Goal: Navigation & Orientation: Find specific page/section

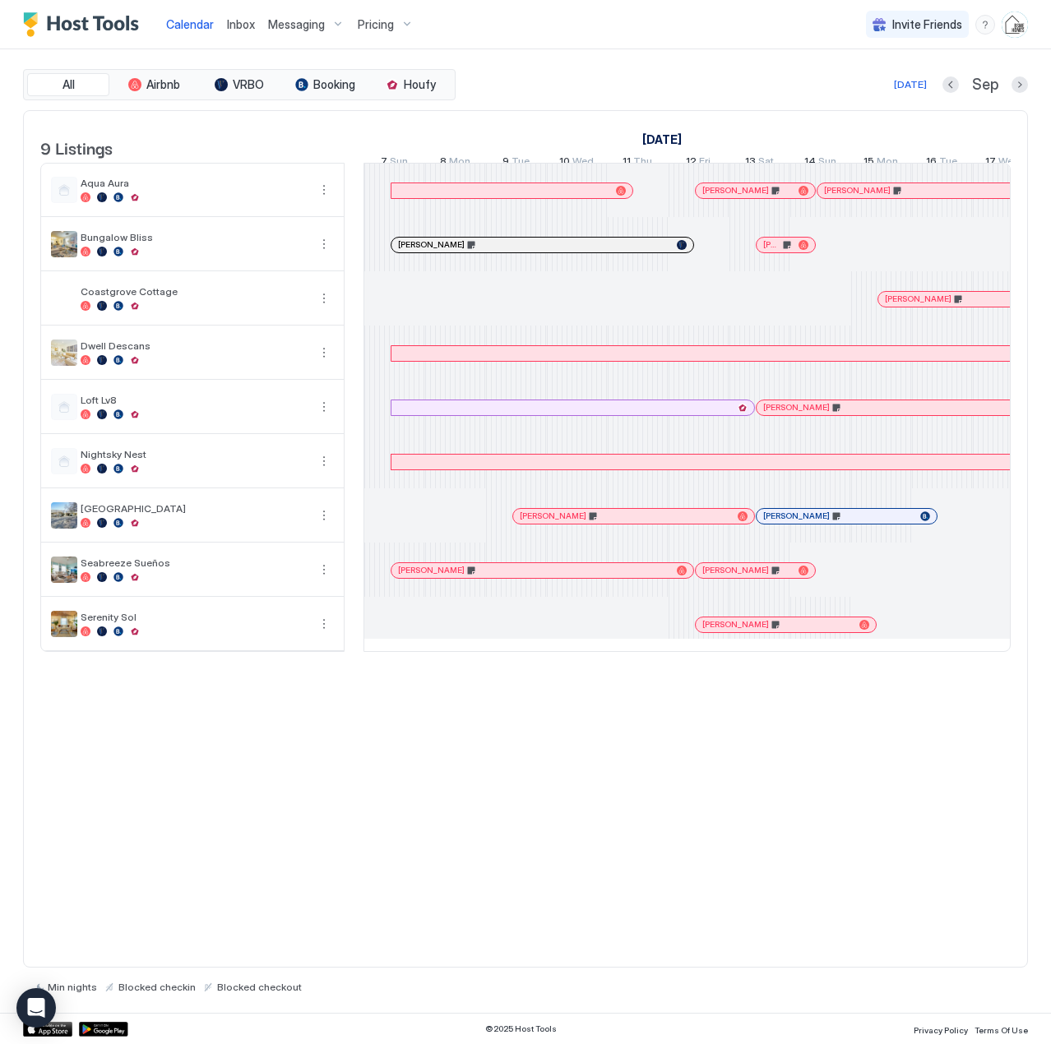
drag, startPoint x: 0, startPoint y: 0, endPoint x: 401, endPoint y: 25, distance: 402.0
click at [401, 25] on div "Pricing" at bounding box center [385, 25] width 69 height 28
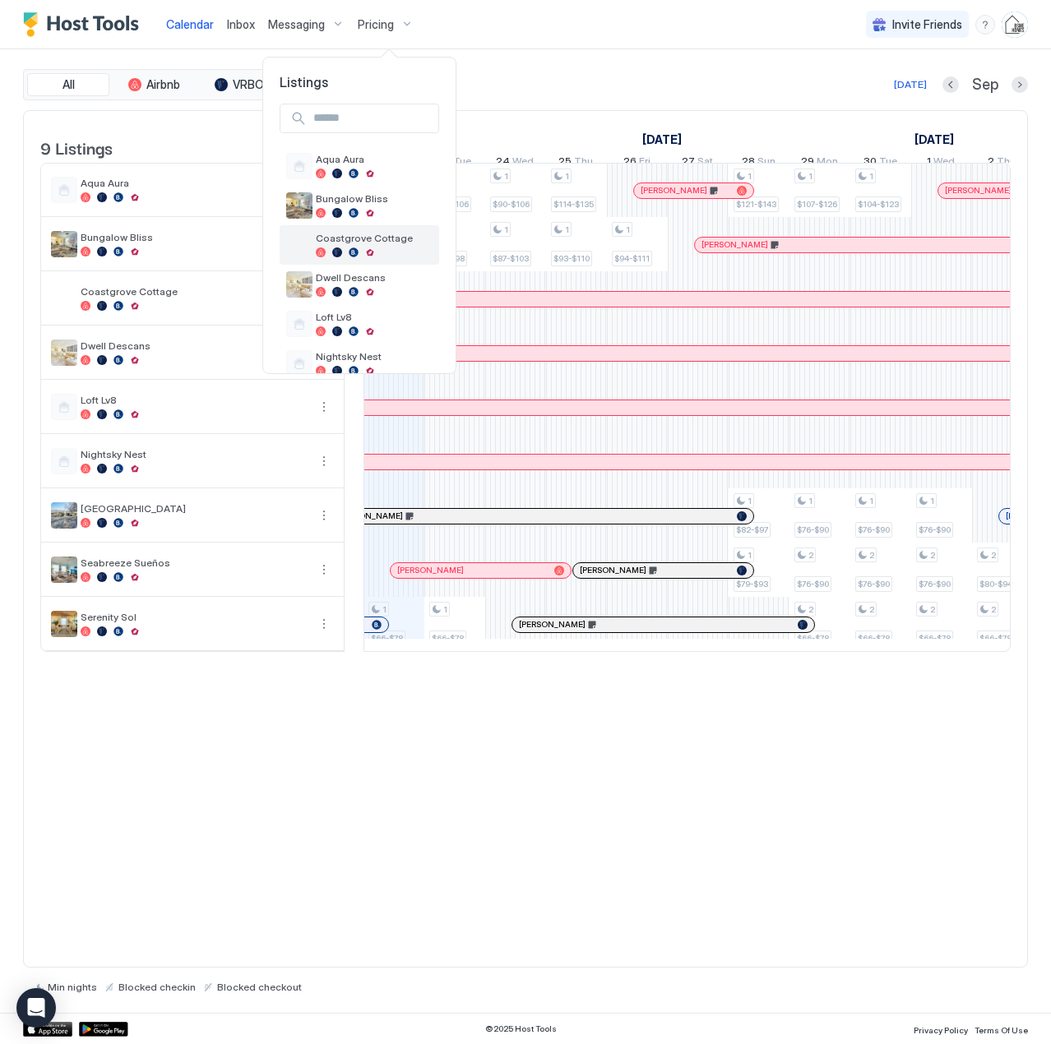
scroll to position [82, 0]
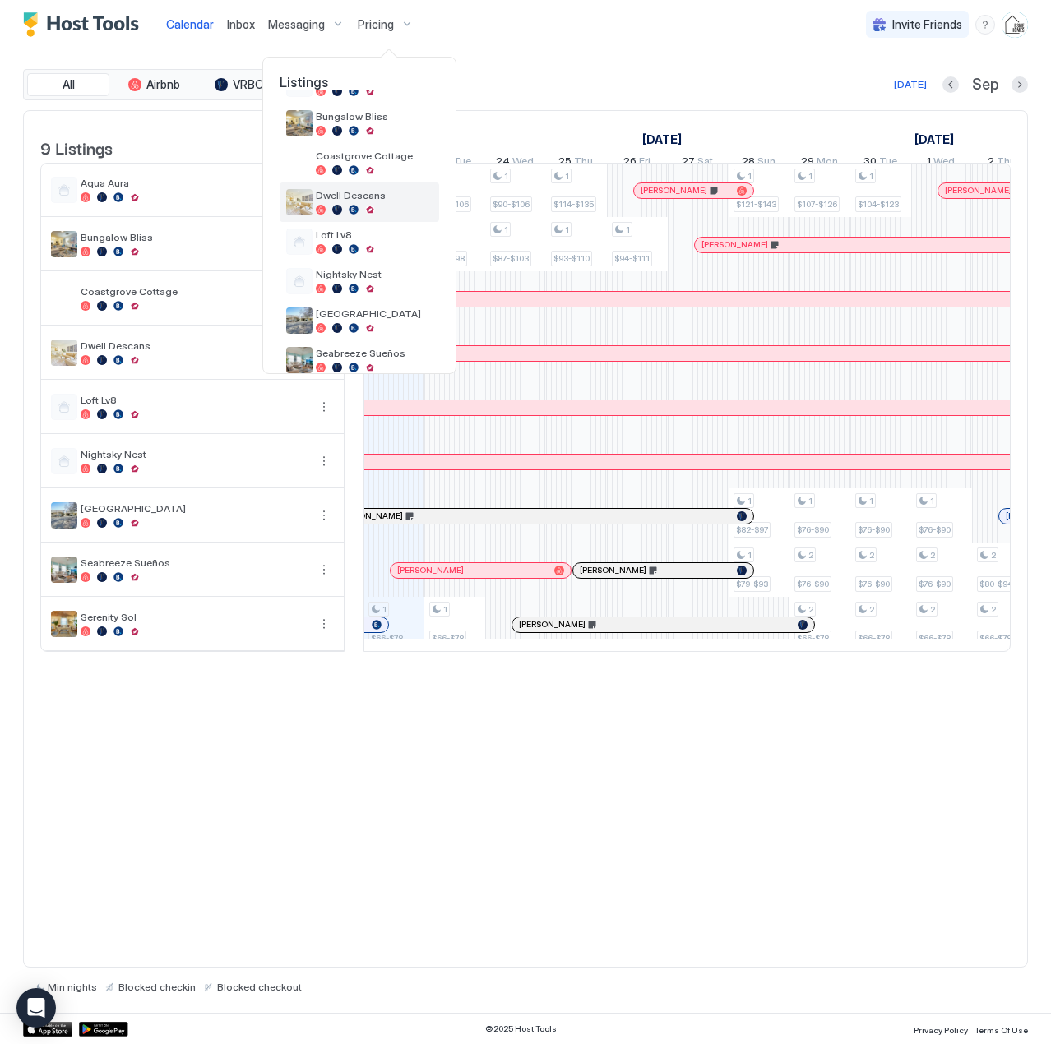
click at [350, 189] on div "Dwell Descans" at bounding box center [359, 202] width 146 height 26
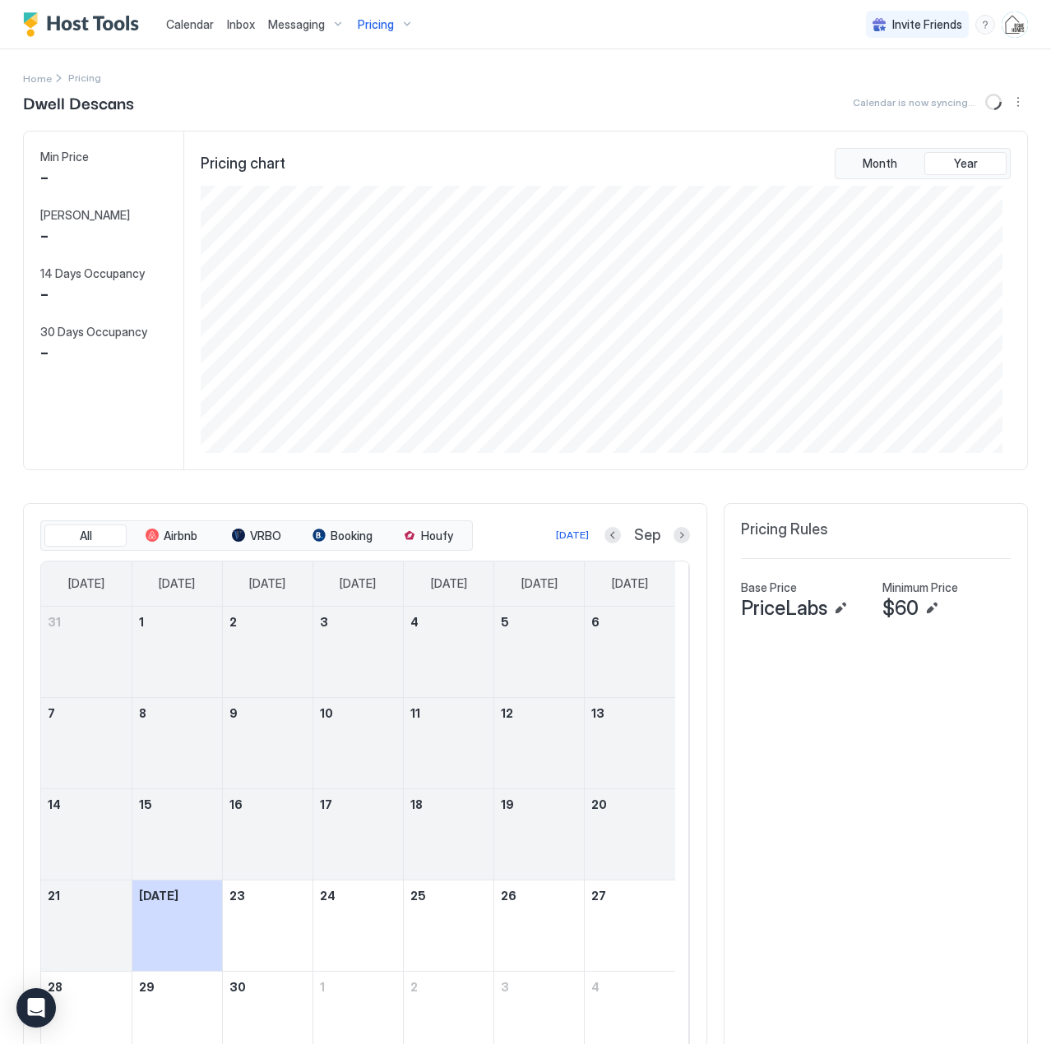
scroll to position [267, 801]
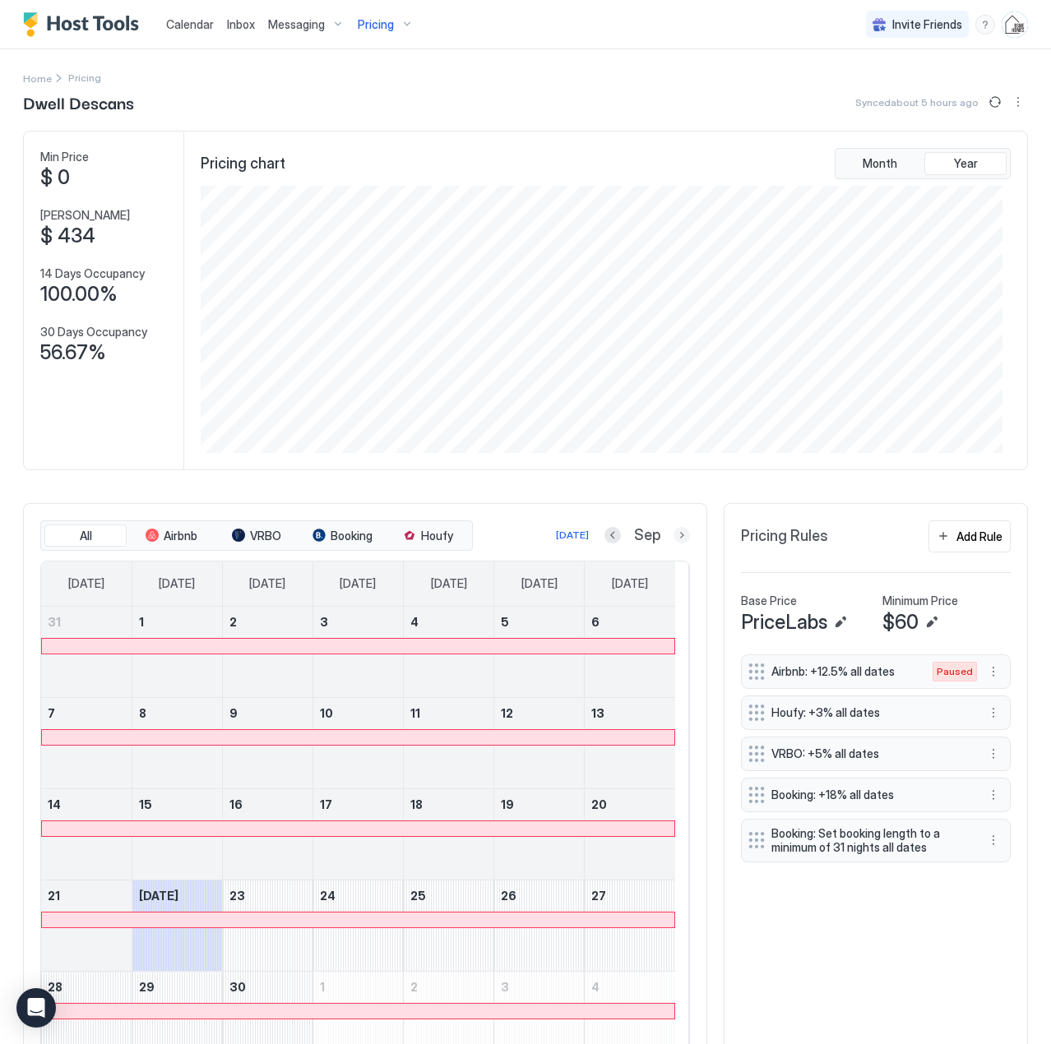
click at [673, 537] on button "Next month" at bounding box center [681, 535] width 16 height 16
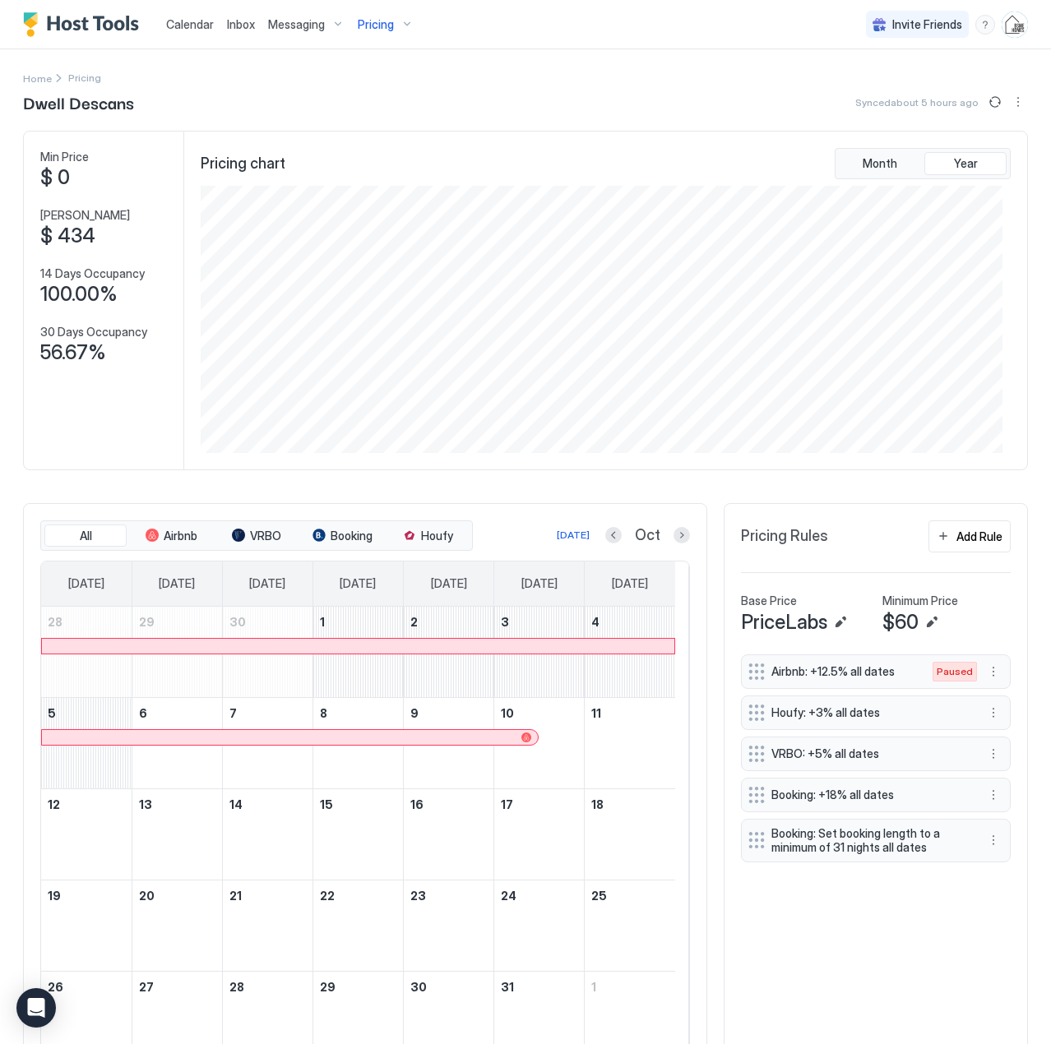
scroll to position [83, 0]
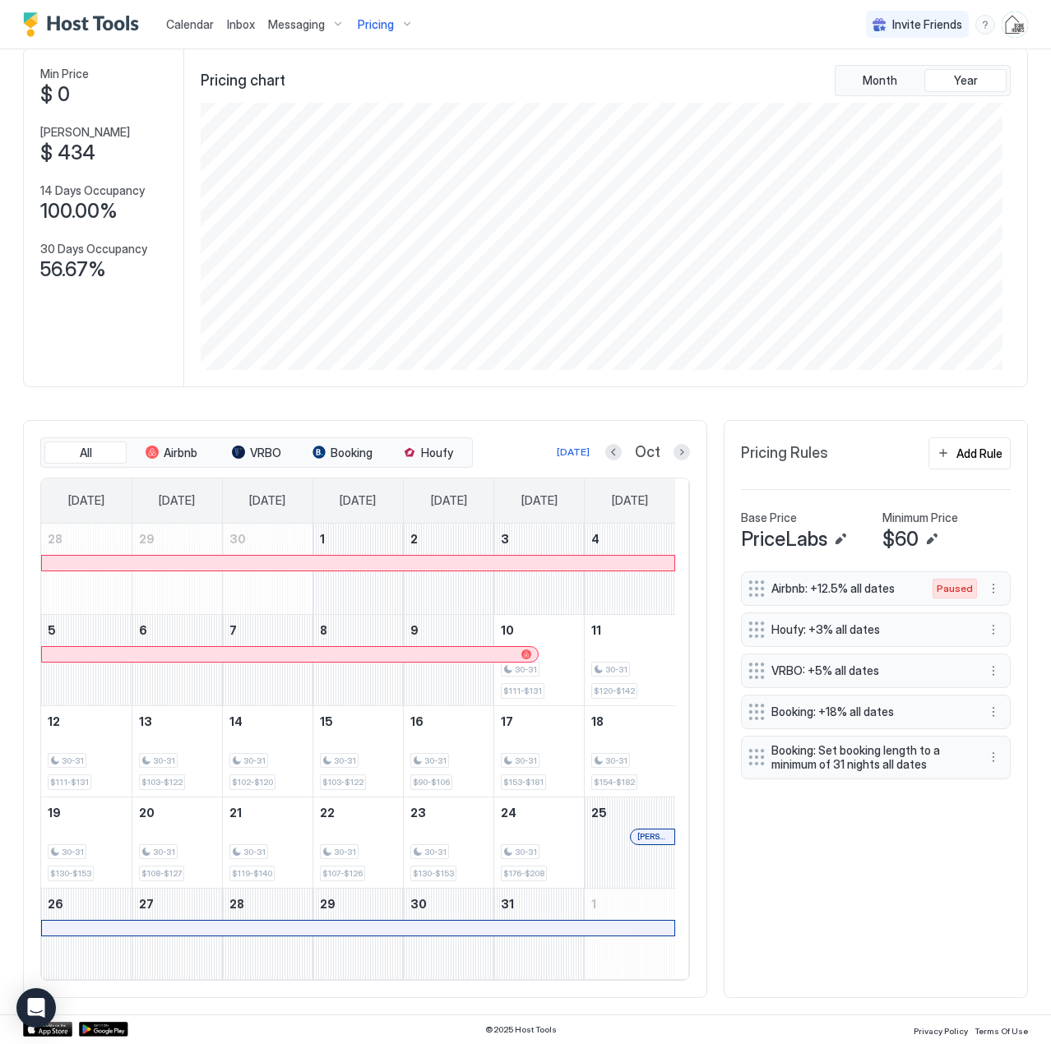
click at [186, 30] on span "Calendar" at bounding box center [190, 24] width 48 height 14
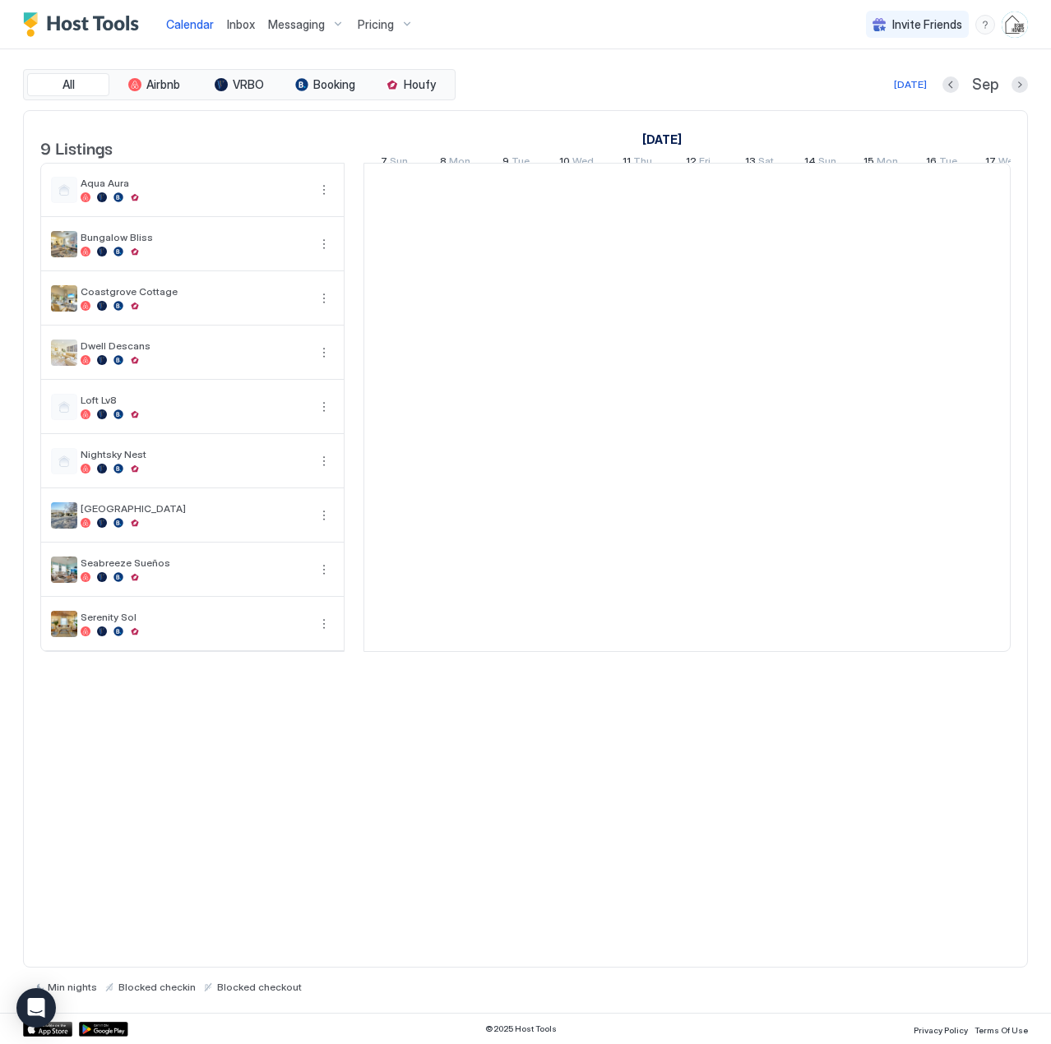
scroll to position [0, 914]
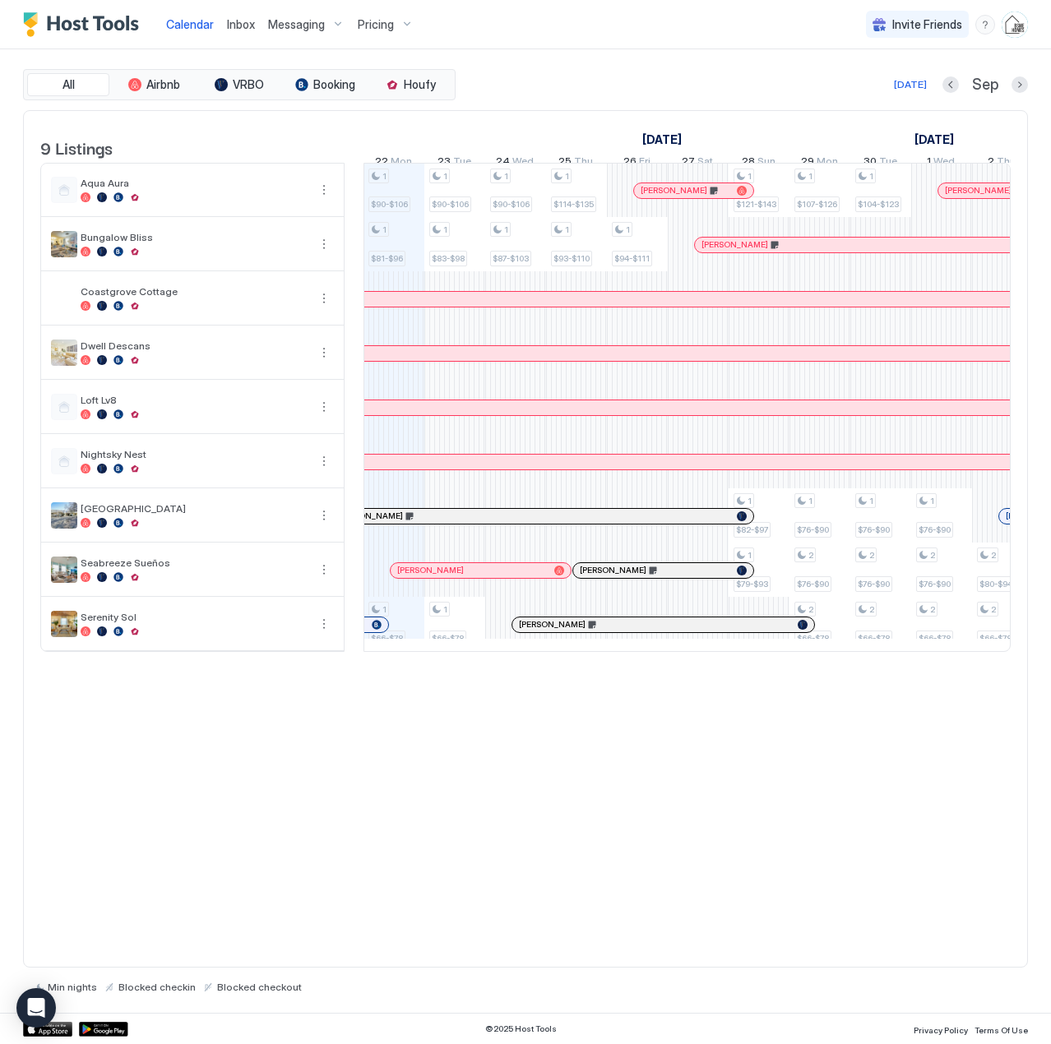
click at [235, 24] on span "Inbox" at bounding box center [241, 24] width 28 height 14
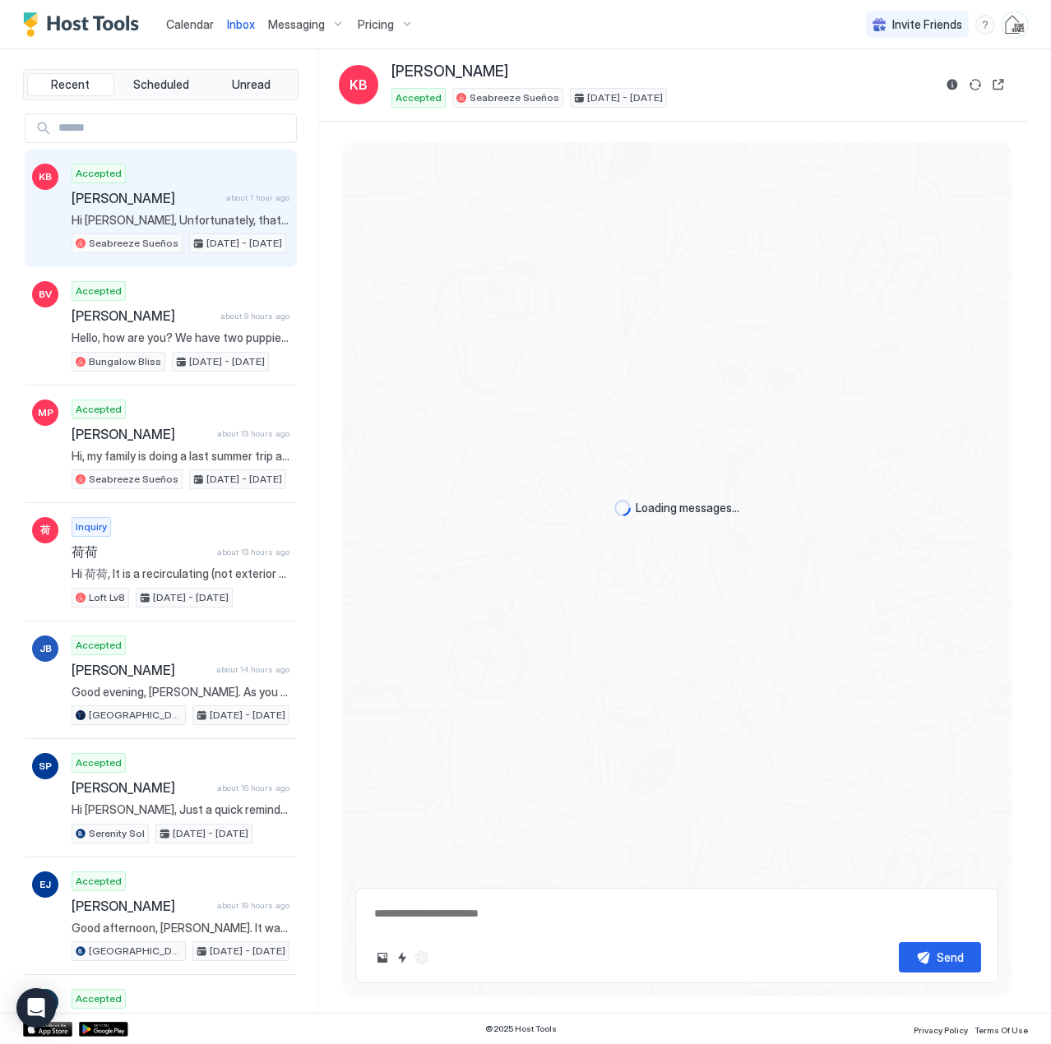
scroll to position [1931, 0]
